Goal: Transaction & Acquisition: Book appointment/travel/reservation

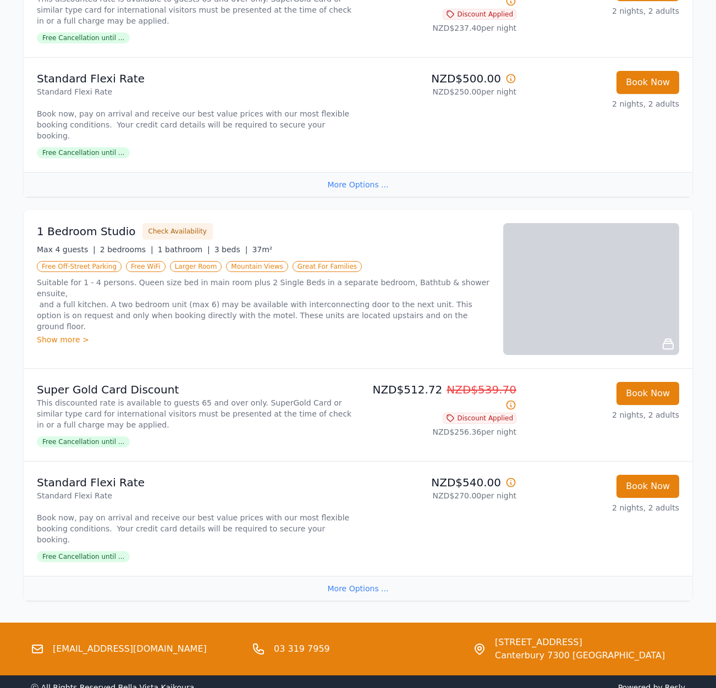
scroll to position [1190, 0]
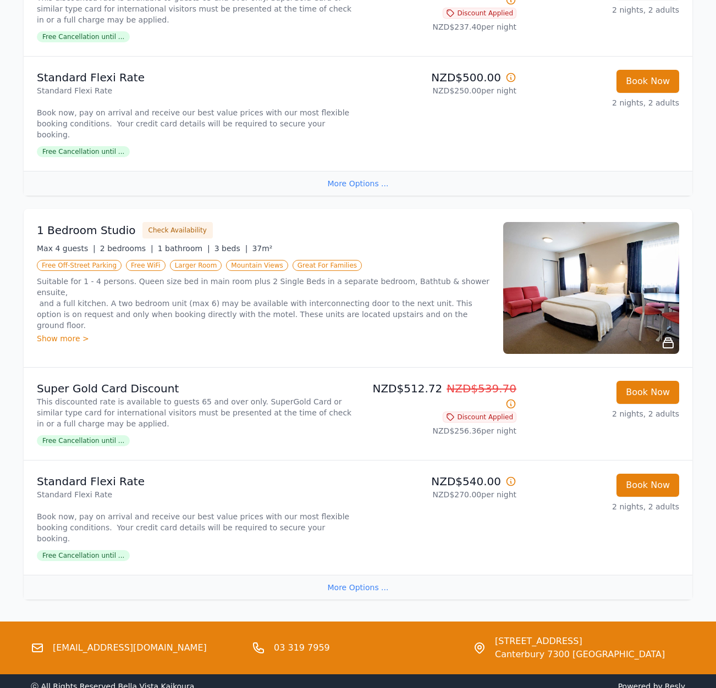
click at [333, 575] on div "More Options ..." at bounding box center [358, 587] width 669 height 25
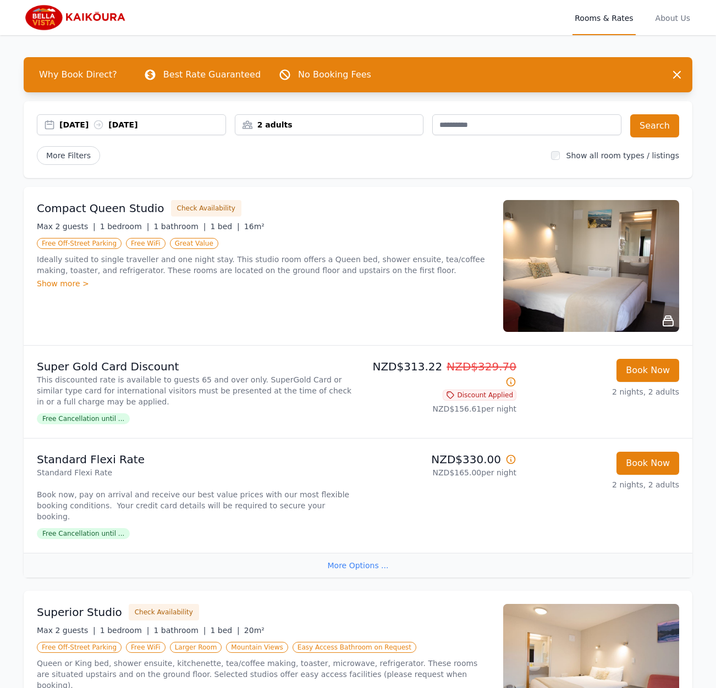
scroll to position [0, 0]
click at [393, 131] on div "2 adults" at bounding box center [329, 124] width 189 height 21
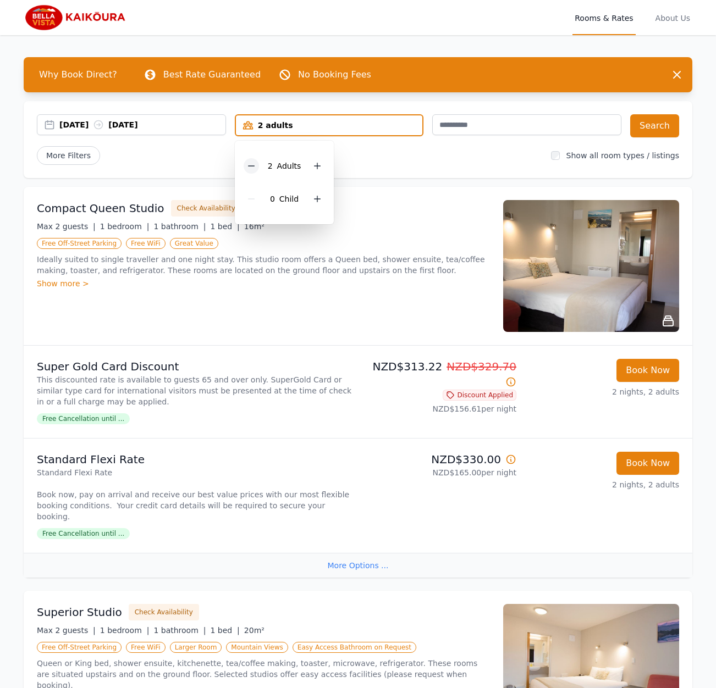
click at [254, 164] on icon at bounding box center [251, 166] width 9 height 9
click at [404, 152] on div "More Filters" at bounding box center [289, 155] width 505 height 19
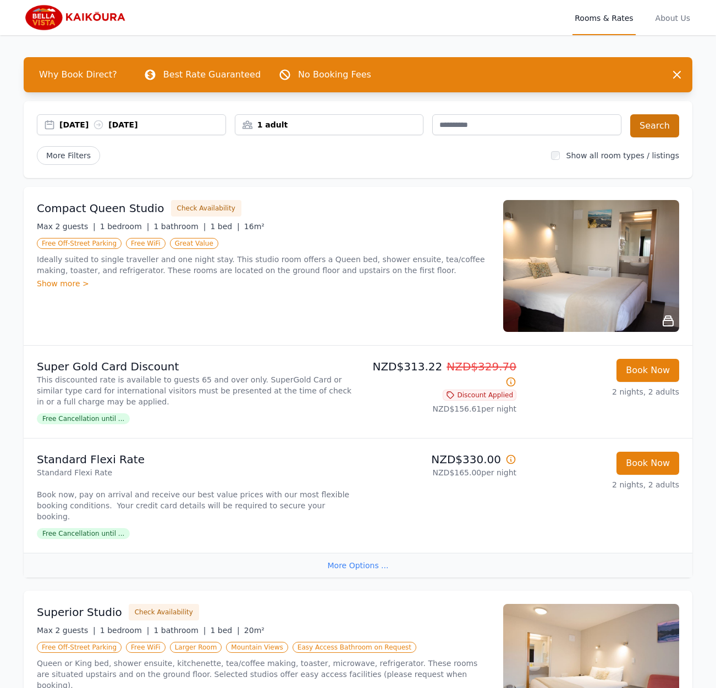
click at [665, 127] on button "Search" at bounding box center [654, 125] width 49 height 23
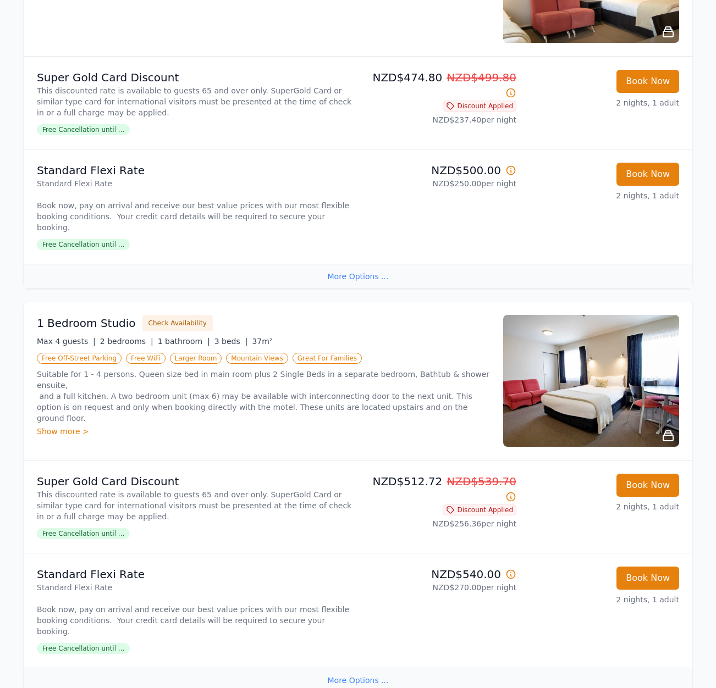
scroll to position [1099, 0]
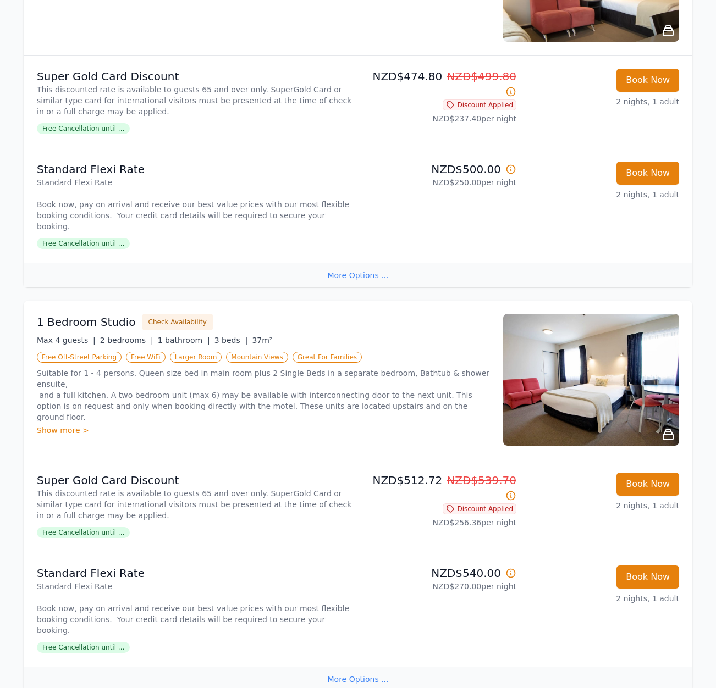
click at [567, 346] on img at bounding box center [591, 380] width 176 height 132
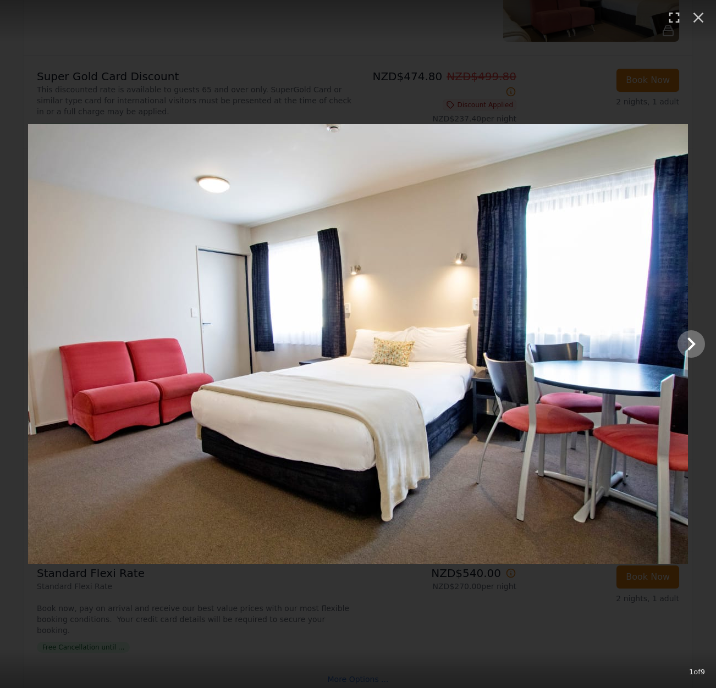
click at [692, 342] on icon "Show slide 2 of 9" at bounding box center [691, 344] width 8 height 13
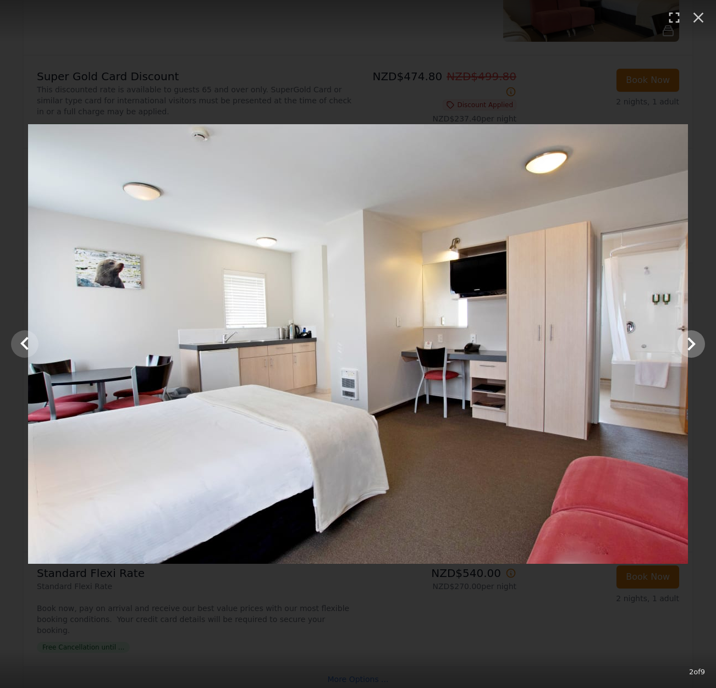
click at [687, 345] on icon "Show slide 3 of 9" at bounding box center [691, 344] width 26 height 26
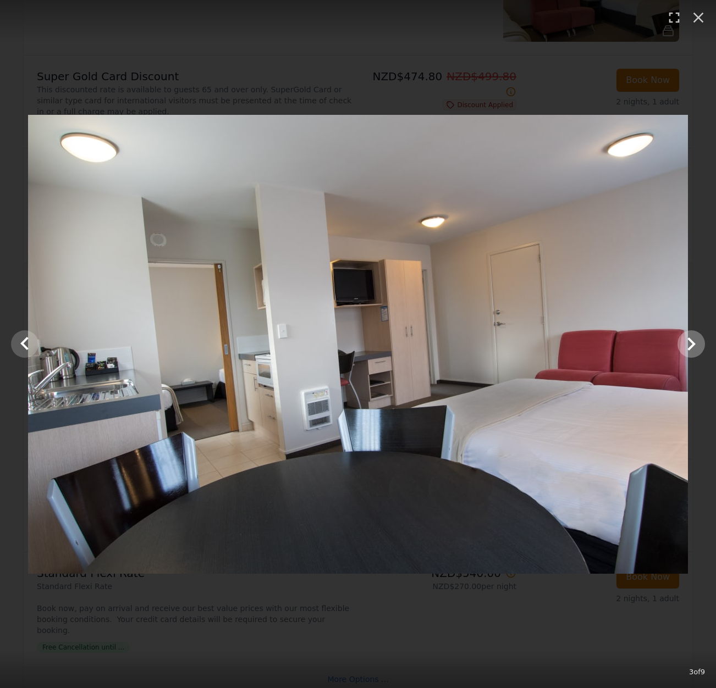
click at [687, 345] on icon "Show slide 4 of 9" at bounding box center [691, 344] width 26 height 26
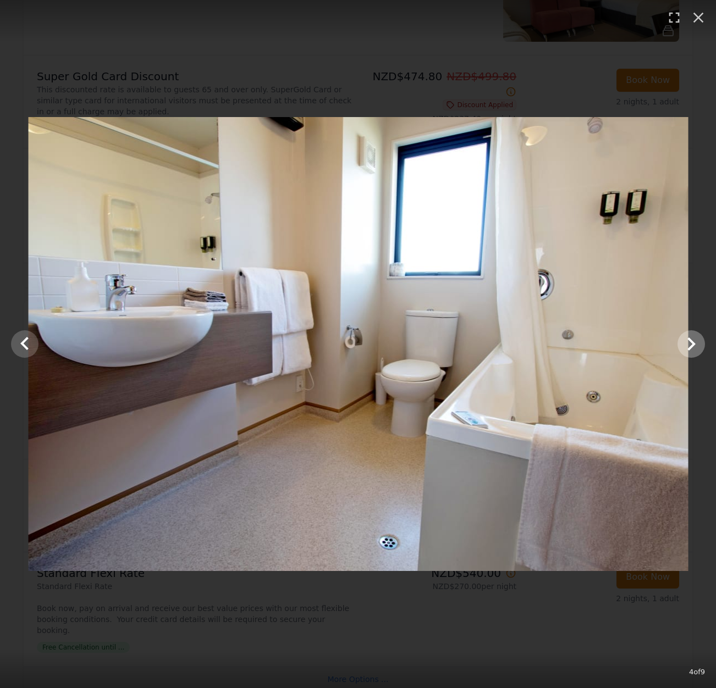
click at [687, 345] on icon "Show slide 5 of 9" at bounding box center [691, 344] width 26 height 26
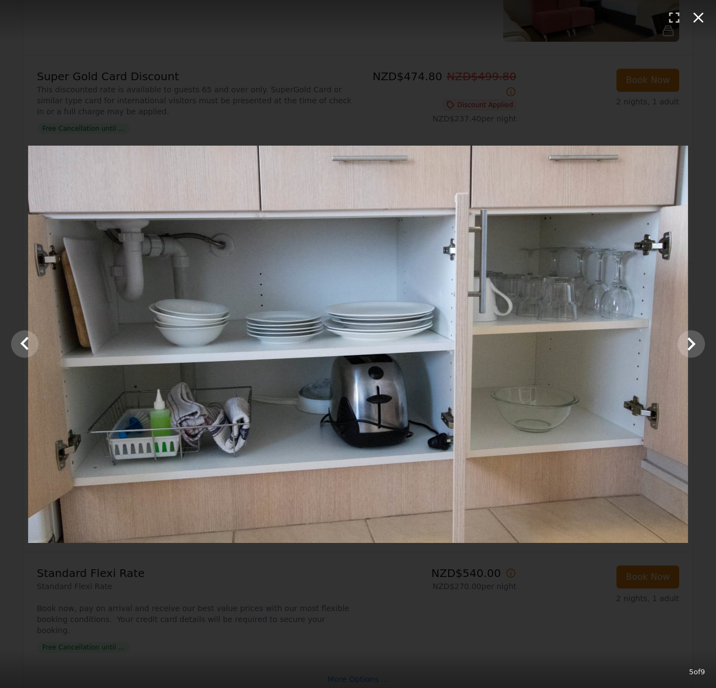
click at [699, 16] on icon "button" at bounding box center [698, 18] width 10 height 10
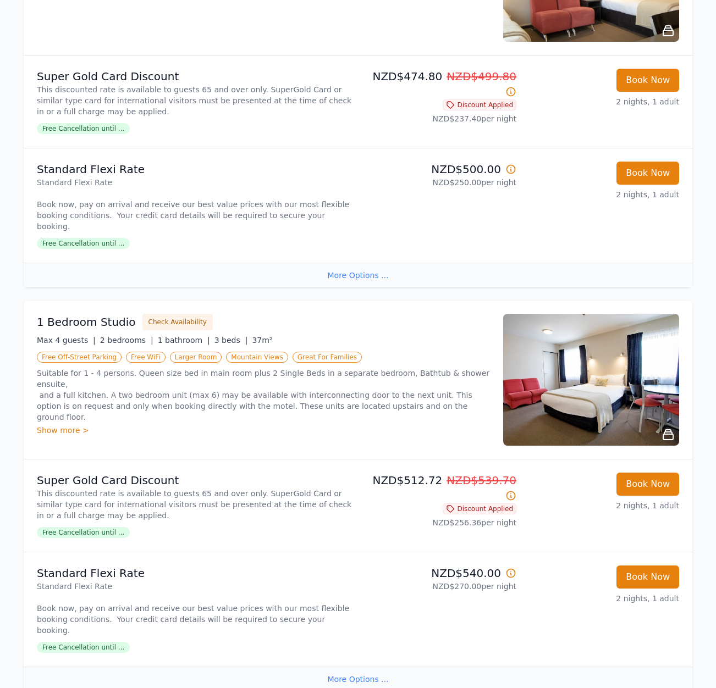
scroll to position [1101, 0]
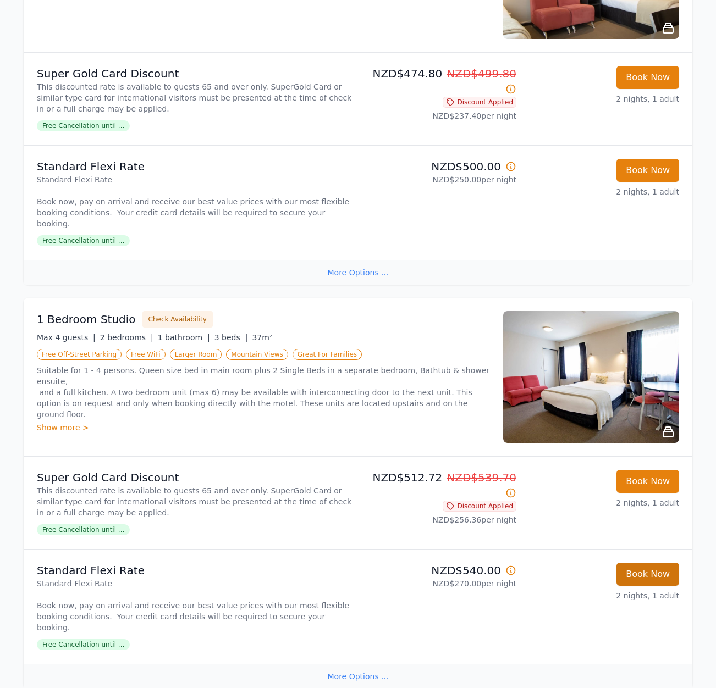
click at [629, 563] on button "Book Now" at bounding box center [647, 574] width 63 height 23
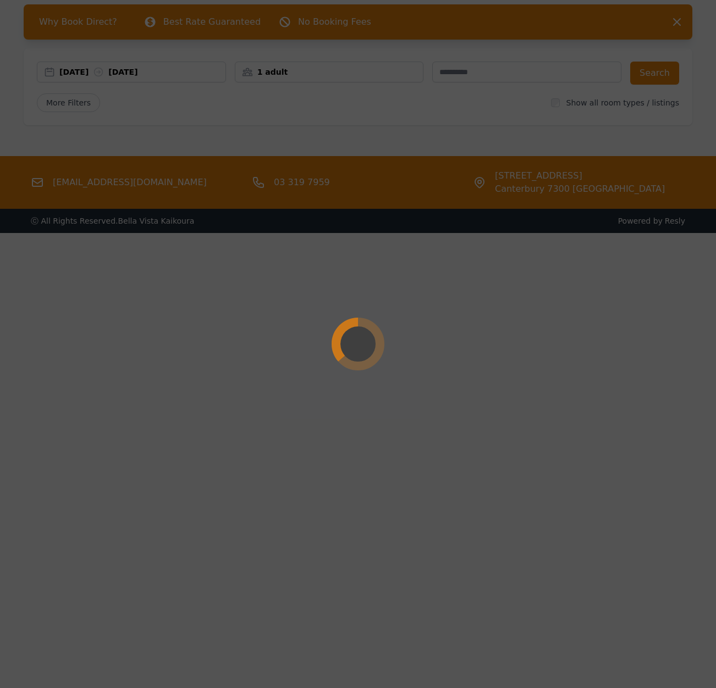
scroll to position [53, 0]
select select "**"
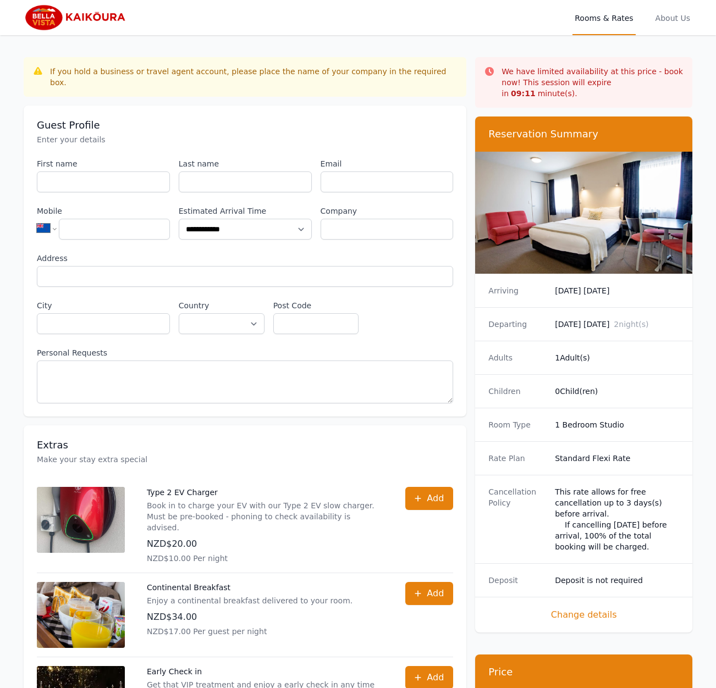
scroll to position [53, 0]
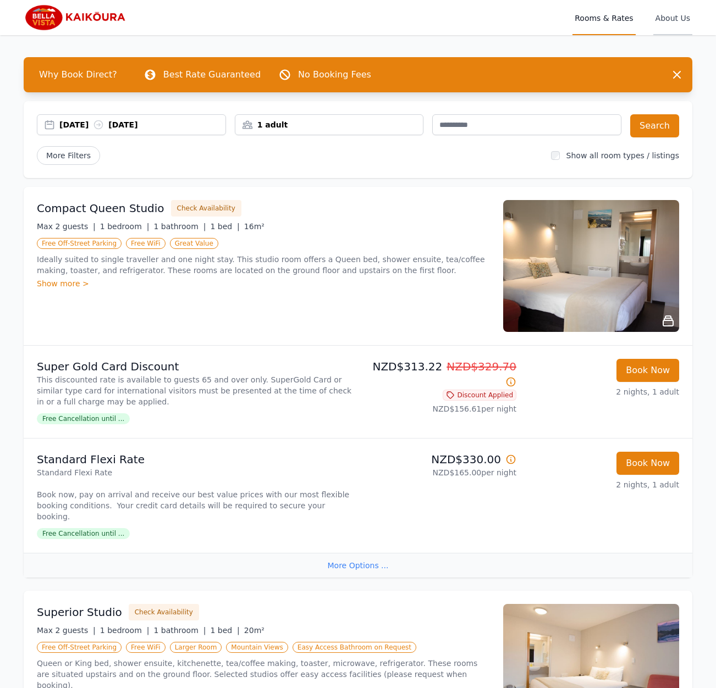
click at [681, 17] on span "About Us" at bounding box center [672, 17] width 39 height 35
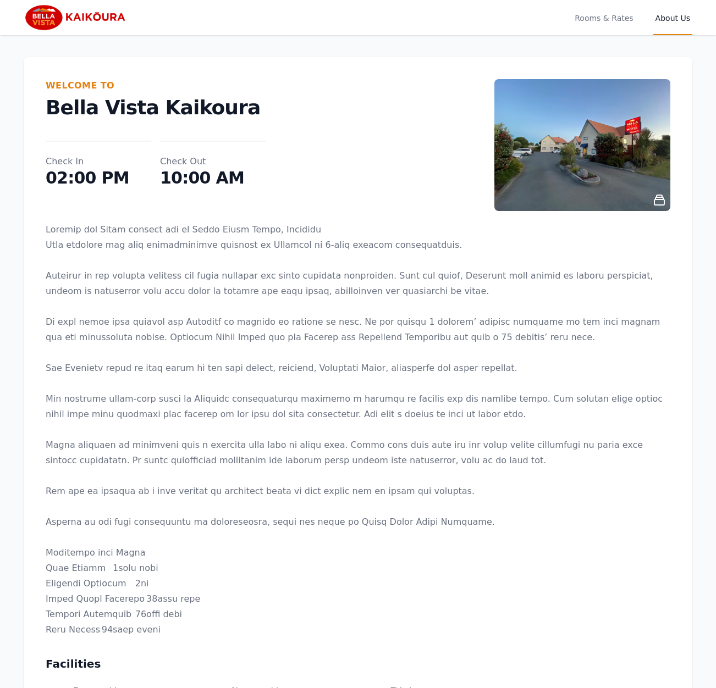
click at [51, 21] on img at bounding box center [77, 17] width 106 height 26
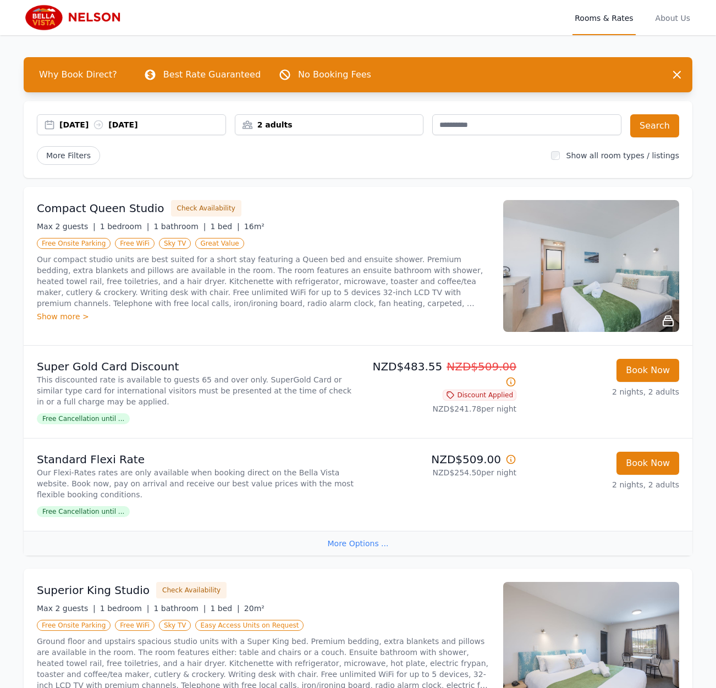
click at [67, 18] on img at bounding box center [77, 17] width 106 height 26
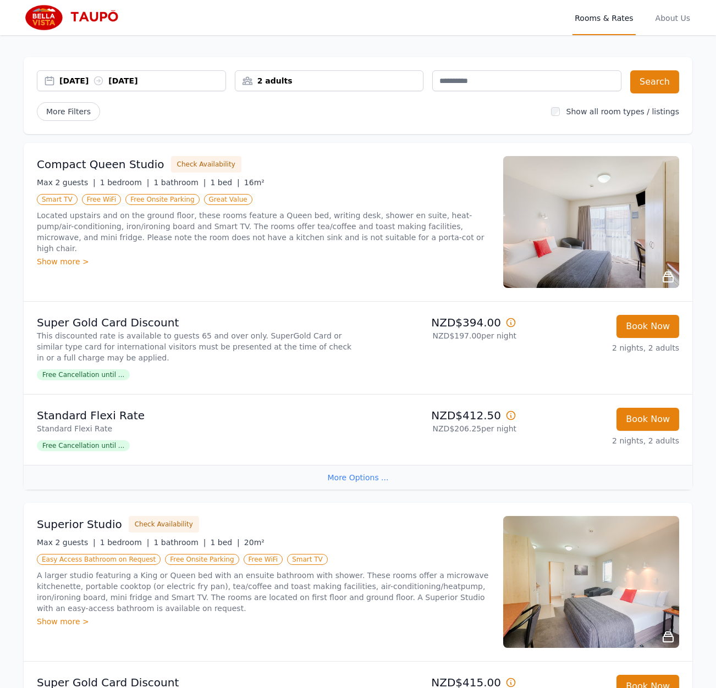
click at [44, 16] on img at bounding box center [77, 17] width 106 height 26
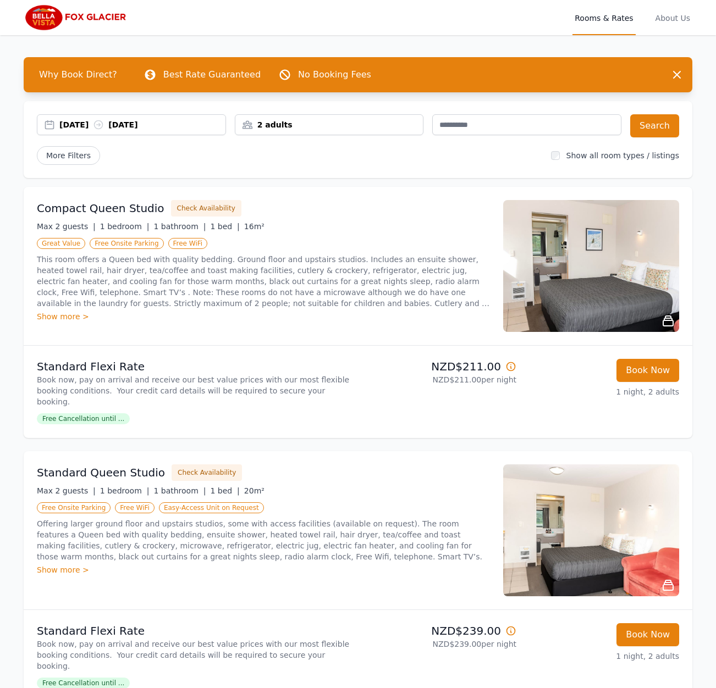
click at [84, 15] on img at bounding box center [77, 17] width 106 height 26
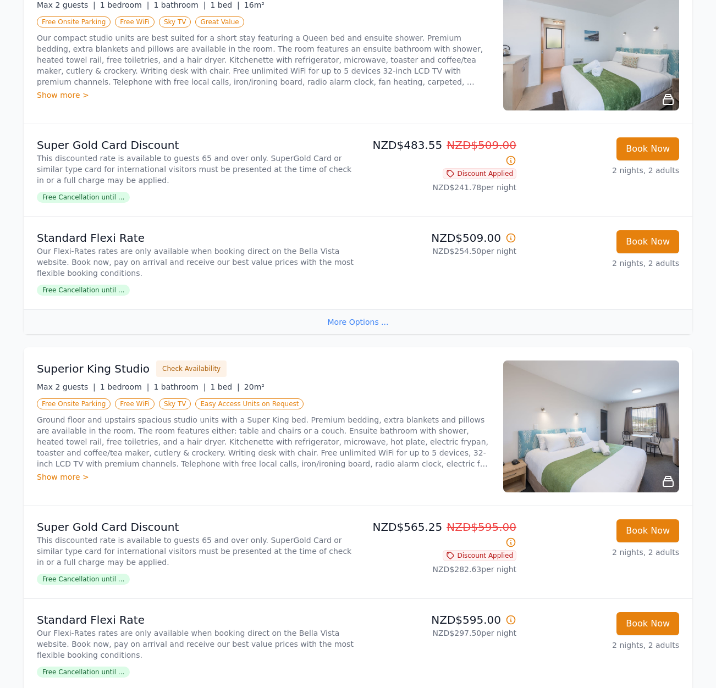
scroll to position [252, 0]
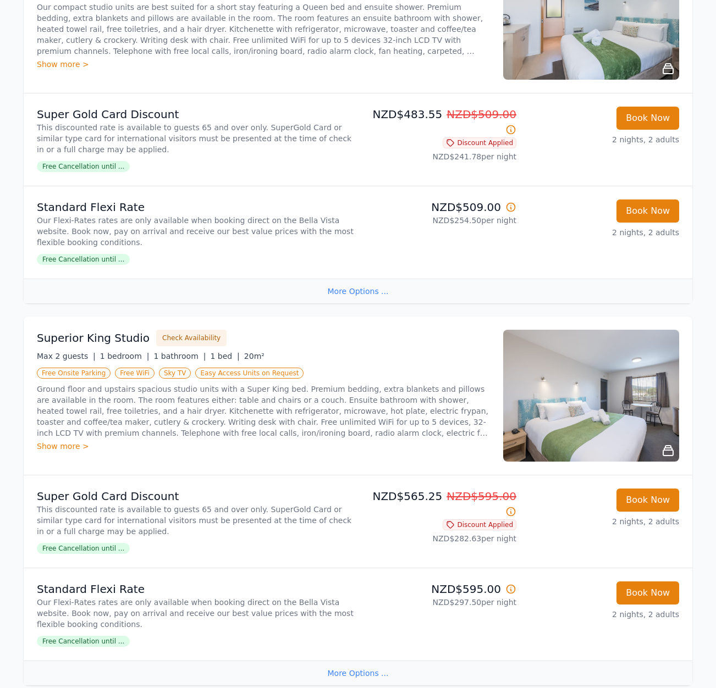
click at [583, 408] on img at bounding box center [591, 396] width 176 height 132
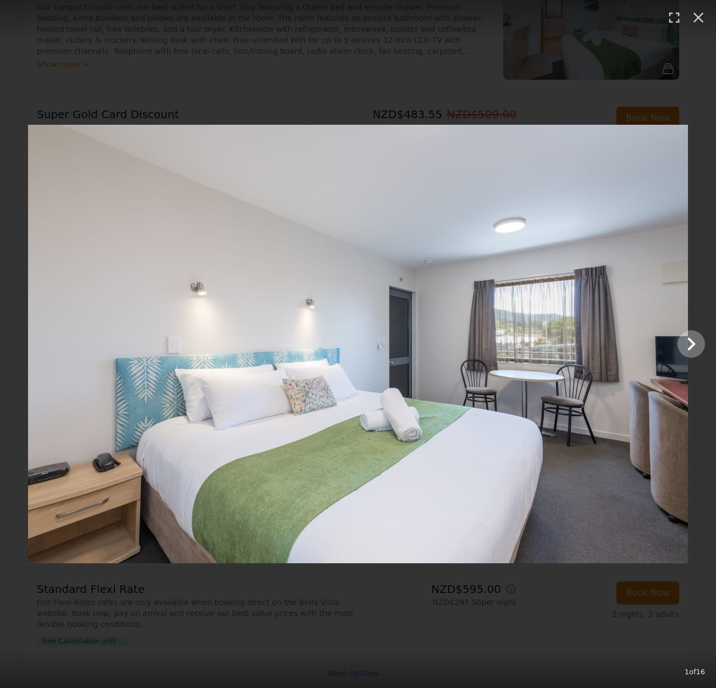
click at [687, 357] on button "Show slide 2 of 16" at bounding box center [690, 343] width 27 height 27
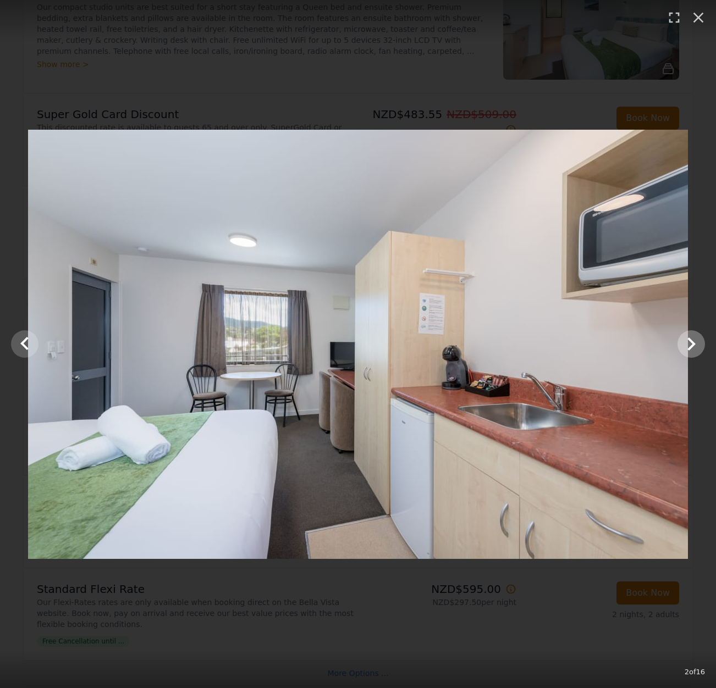
click at [687, 357] on button "Show slide 3 of 16" at bounding box center [690, 343] width 27 height 27
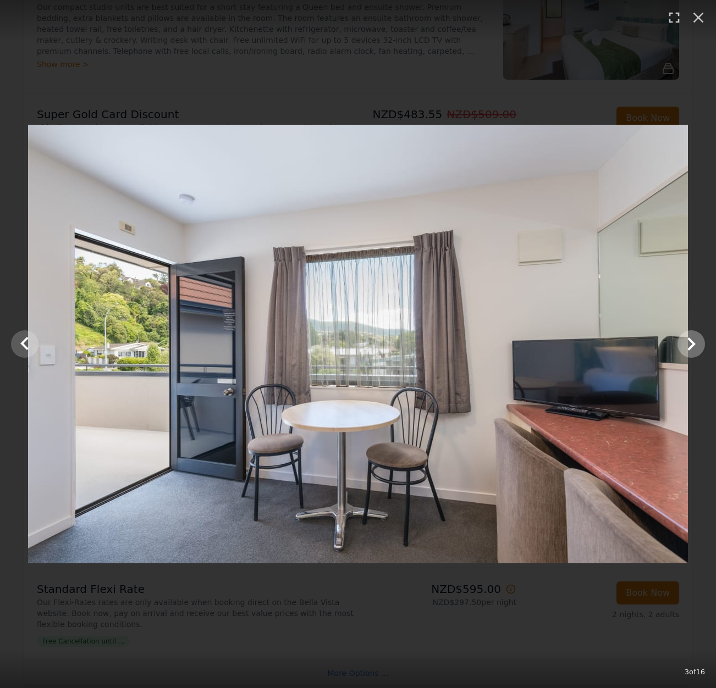
click at [687, 357] on button "Show slide 4 of 16" at bounding box center [690, 343] width 27 height 27
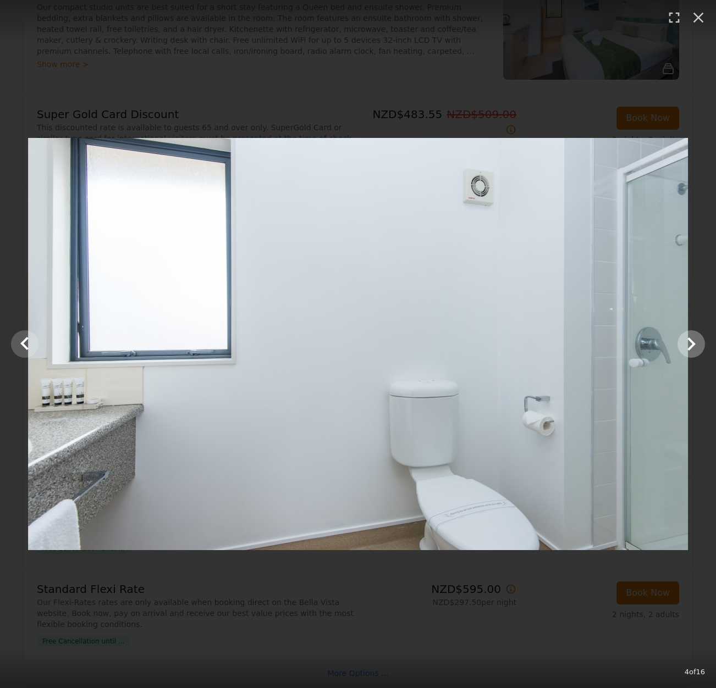
click at [687, 357] on button "Show slide 5 of 16" at bounding box center [690, 343] width 27 height 27
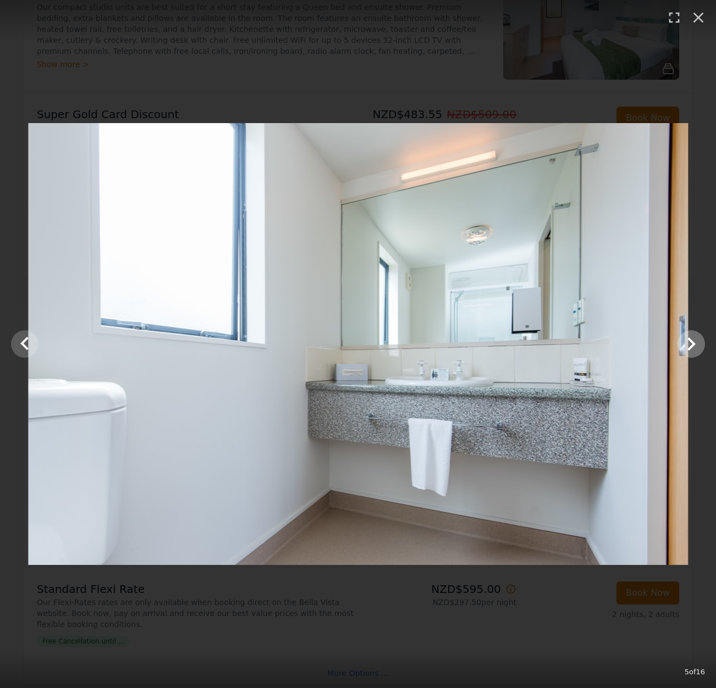
click at [687, 357] on button "Show slide 6 of 16" at bounding box center [690, 343] width 27 height 27
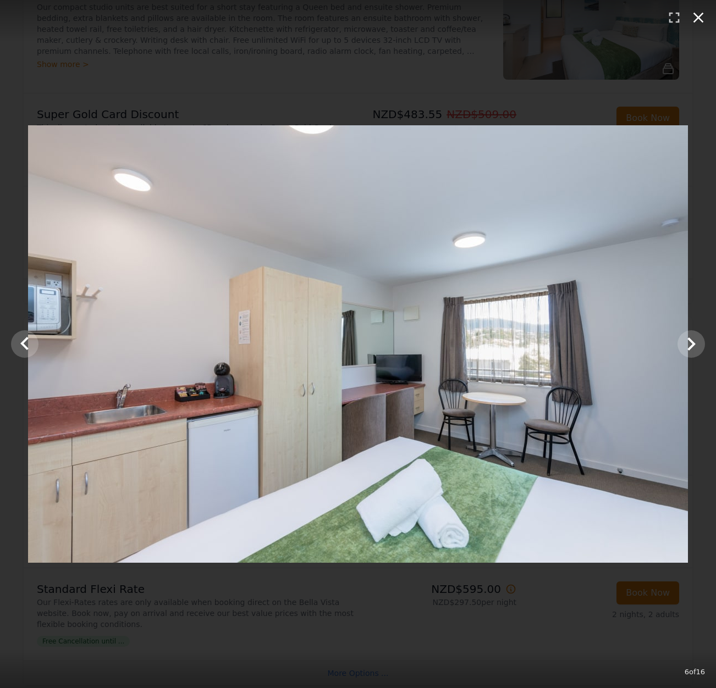
click at [693, 20] on icon "button" at bounding box center [698, 18] width 18 height 18
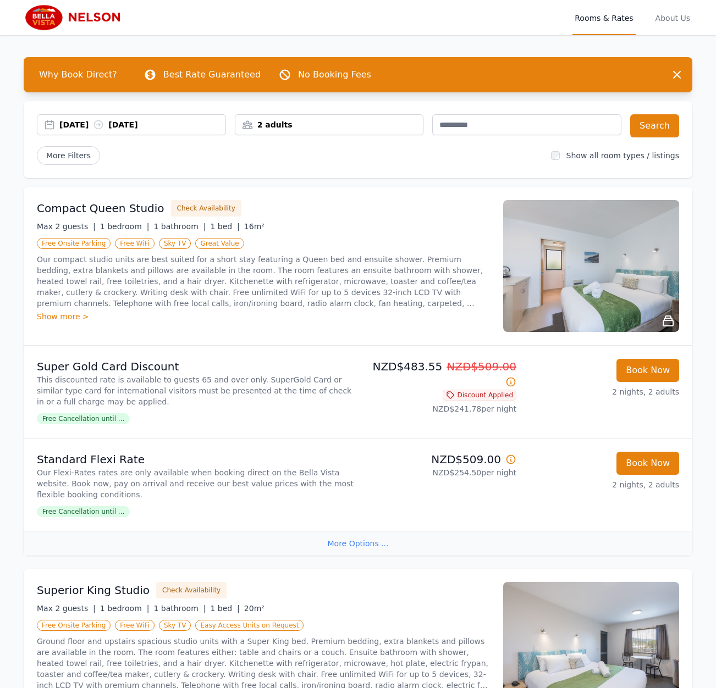
scroll to position [0, 0]
click at [99, 18] on img at bounding box center [77, 17] width 106 height 26
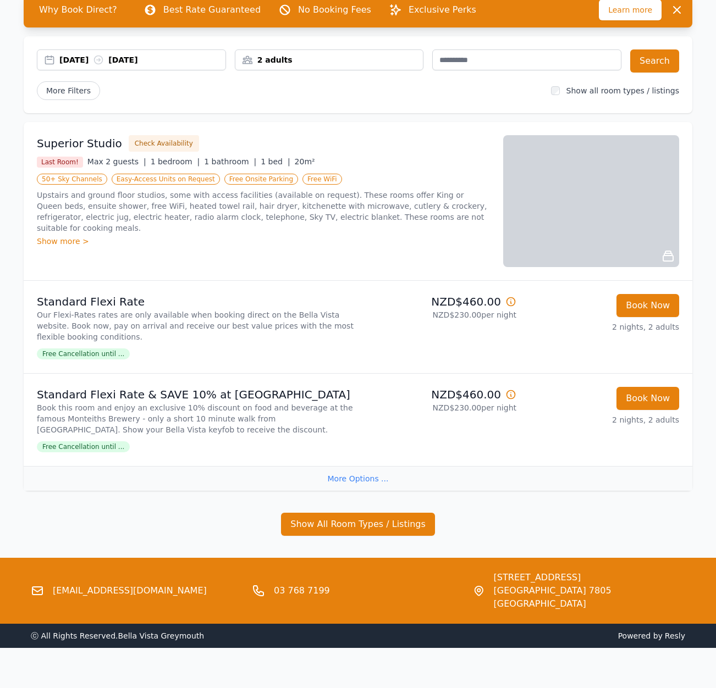
scroll to position [91, 0]
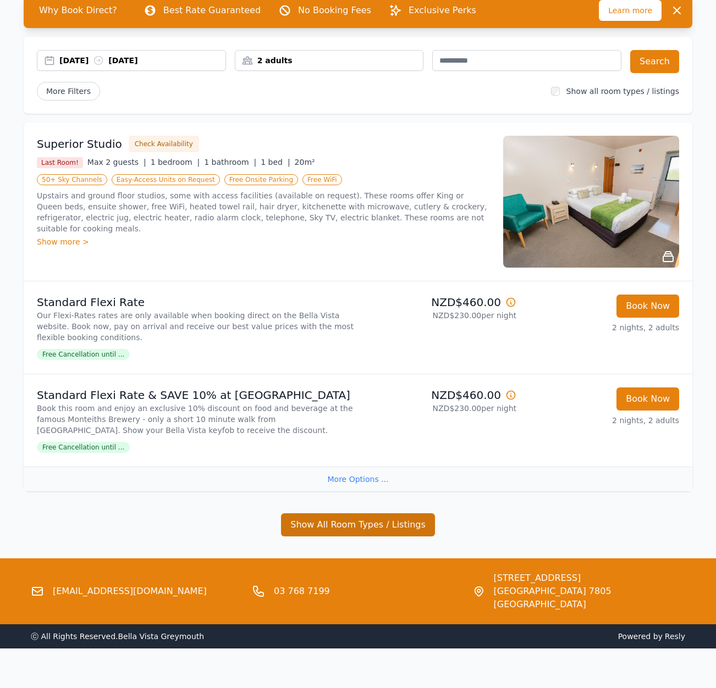
click at [356, 530] on button "Show All Room Types / Listings" at bounding box center [358, 525] width 154 height 23
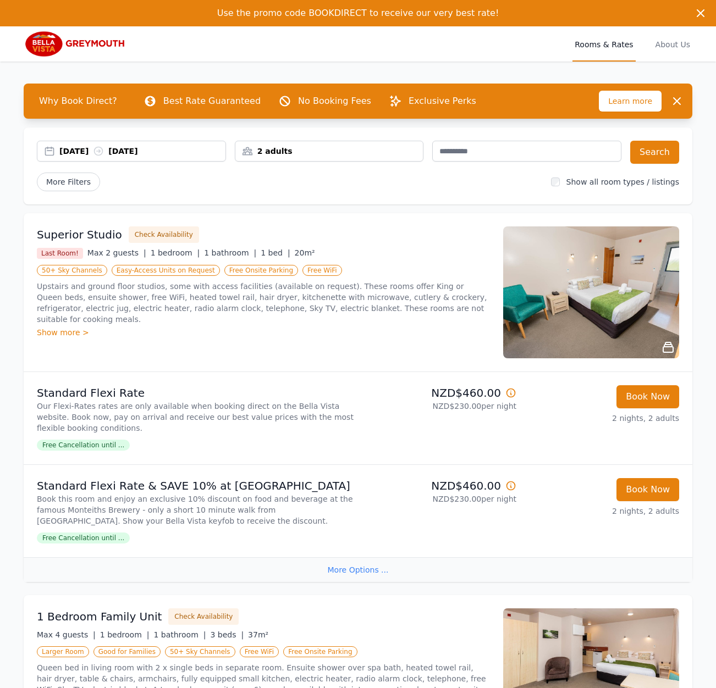
scroll to position [0, 0]
